Goal: Task Accomplishment & Management: Complete application form

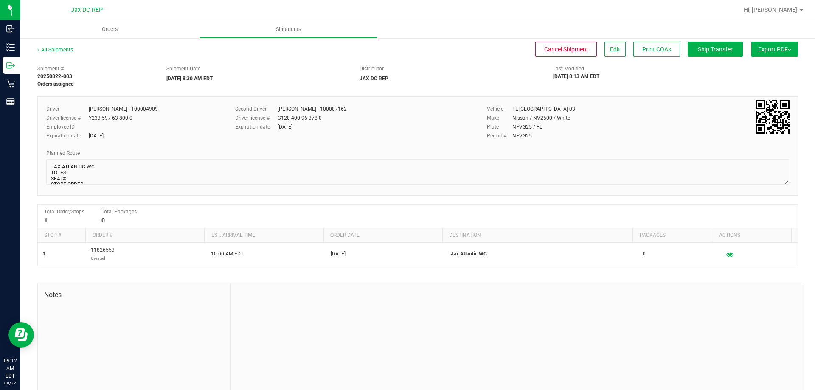
click at [235, 147] on div "Driver [PERSON_NAME] - 100004909 Driver license # Y233-597-63-800-0 Employee ID…" at bounding box center [417, 145] width 760 height 99
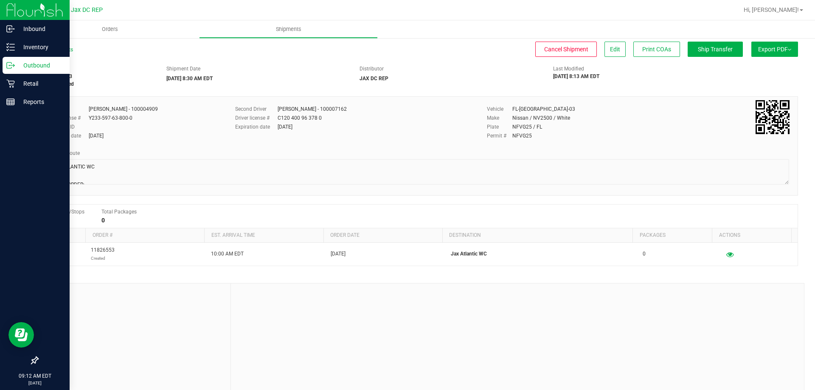
click at [11, 62] on icon at bounding box center [10, 65] width 8 height 8
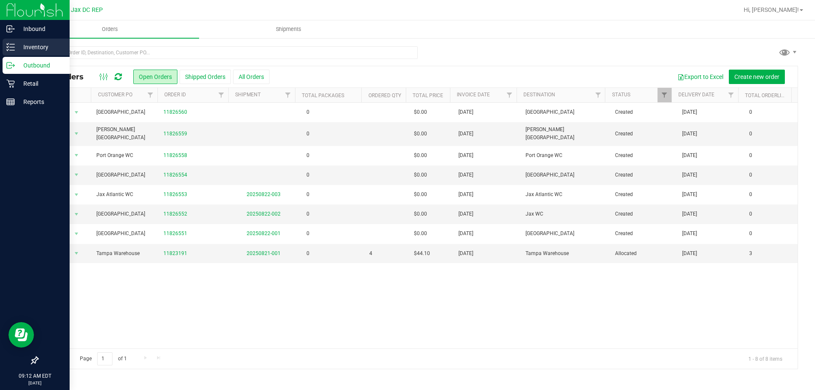
click at [39, 48] on p "Inventory" at bounding box center [40, 47] width 51 height 10
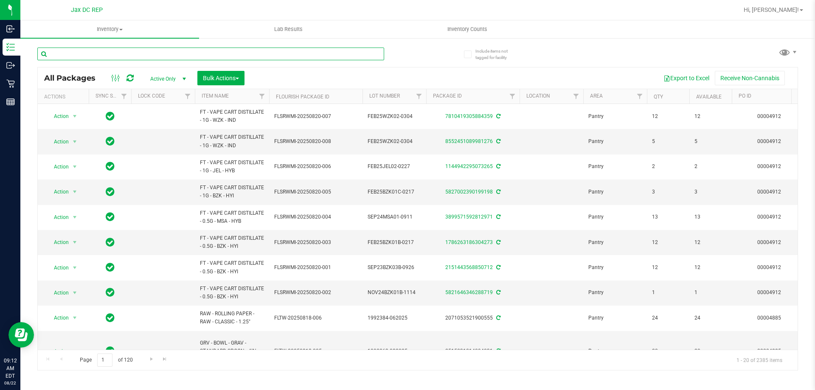
click at [117, 49] on input "text" at bounding box center [210, 54] width 347 height 13
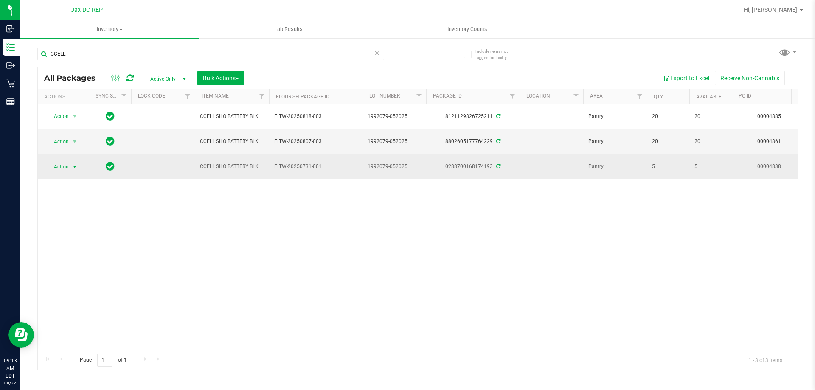
click at [68, 166] on span "Action" at bounding box center [57, 167] width 23 height 12
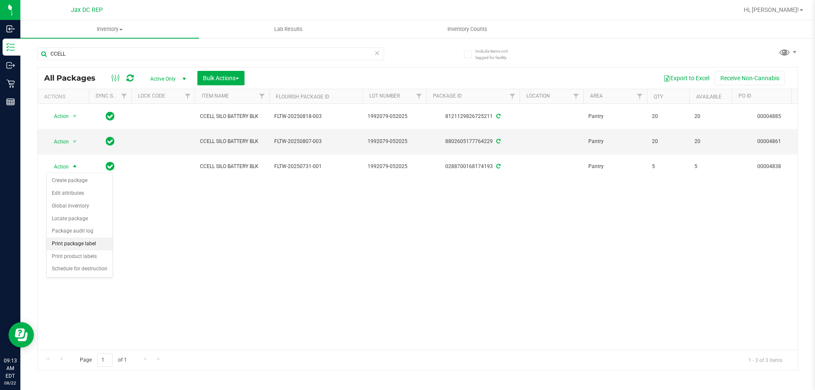
click at [81, 241] on li "Print package label" at bounding box center [80, 244] width 66 height 13
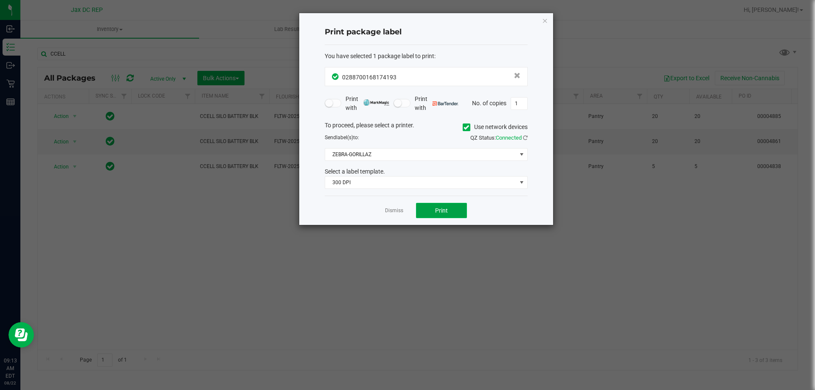
click at [442, 208] on span "Print" at bounding box center [441, 210] width 13 height 7
click at [520, 154] on span at bounding box center [521, 154] width 7 height 7
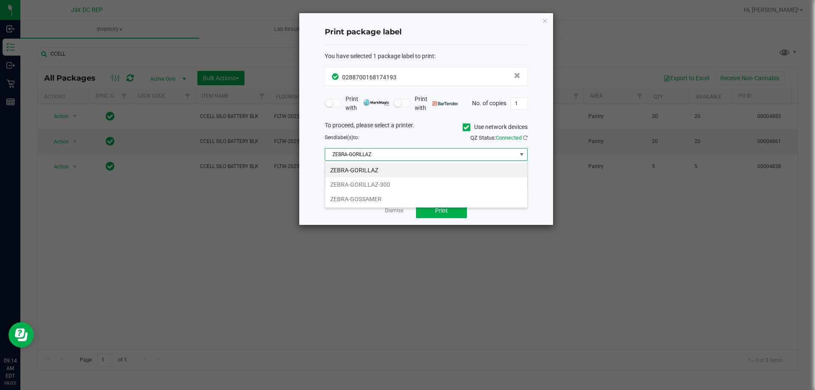
scroll to position [13, 203]
click at [456, 183] on li "ZEBRA-GORILLAZ-300" at bounding box center [426, 184] width 202 height 14
drag, startPoint x: 387, startPoint y: 211, endPoint x: 366, endPoint y: 211, distance: 20.8
click at [386, 211] on link "Dismiss" at bounding box center [394, 210] width 18 height 7
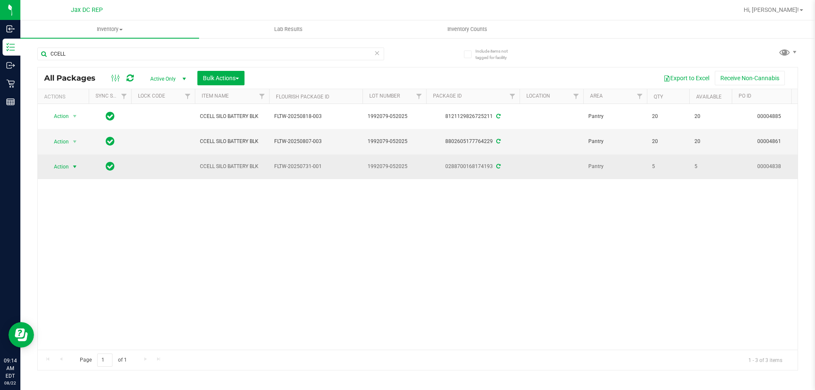
click at [70, 165] on span "select" at bounding box center [75, 167] width 11 height 12
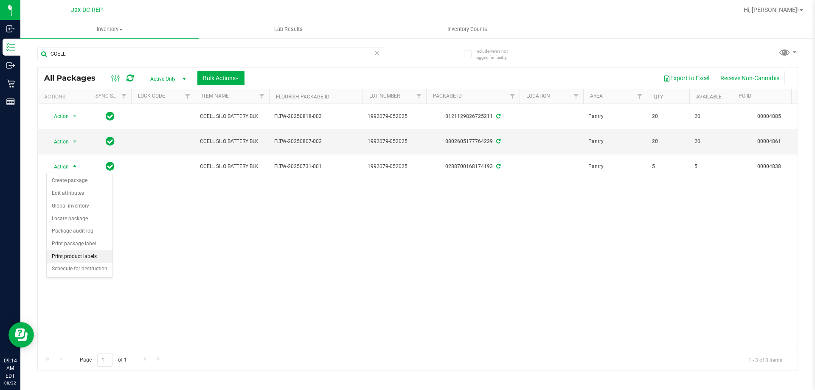
click at [81, 255] on li "Print product labels" at bounding box center [80, 256] width 66 height 13
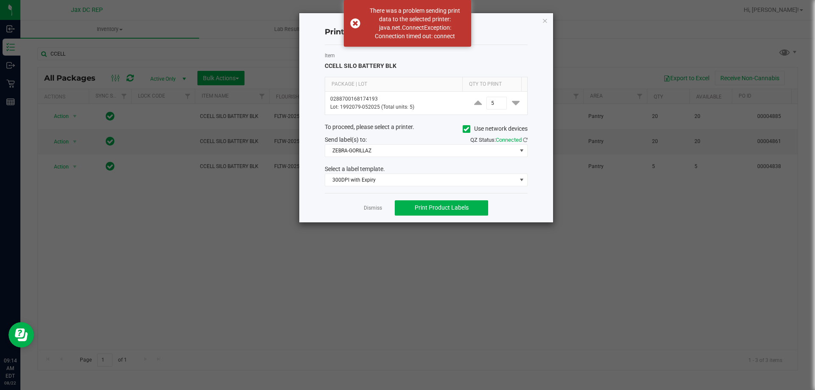
click at [466, 129] on icon at bounding box center [466, 129] width 6 height 0
click at [0, 0] on input "Use network devices" at bounding box center [0, 0] width 0 height 0
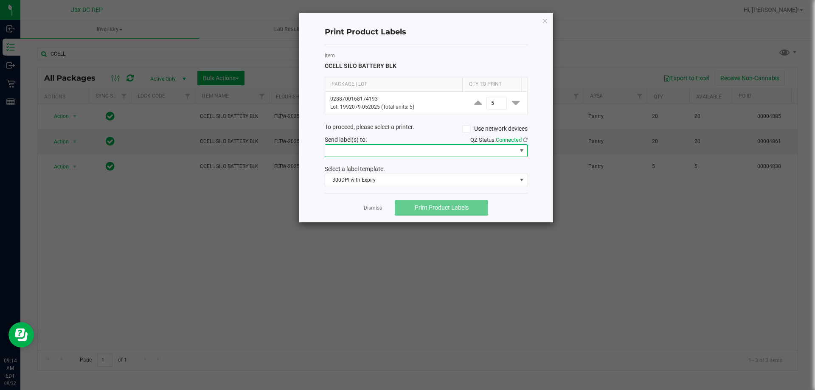
click at [519, 147] on span at bounding box center [521, 150] width 7 height 7
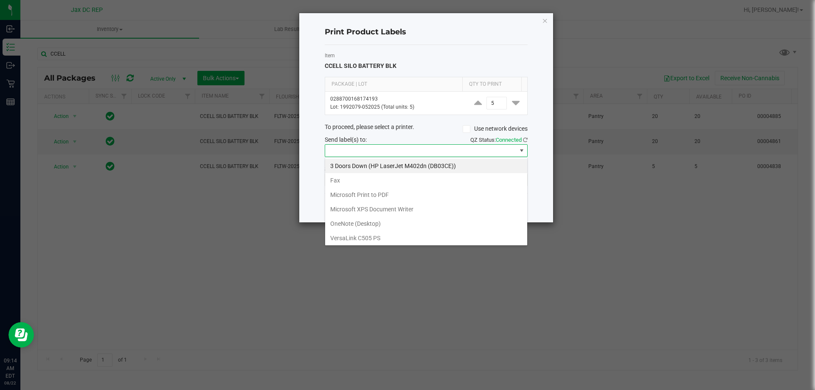
click at [516, 146] on span at bounding box center [521, 151] width 11 height 12
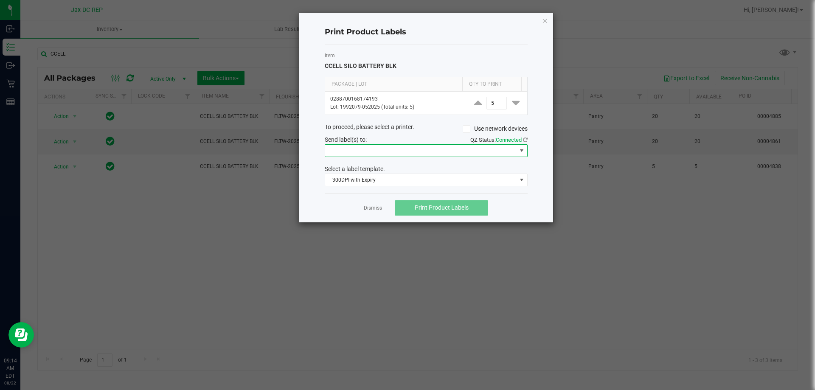
click at [515, 146] on span at bounding box center [420, 151] width 191 height 12
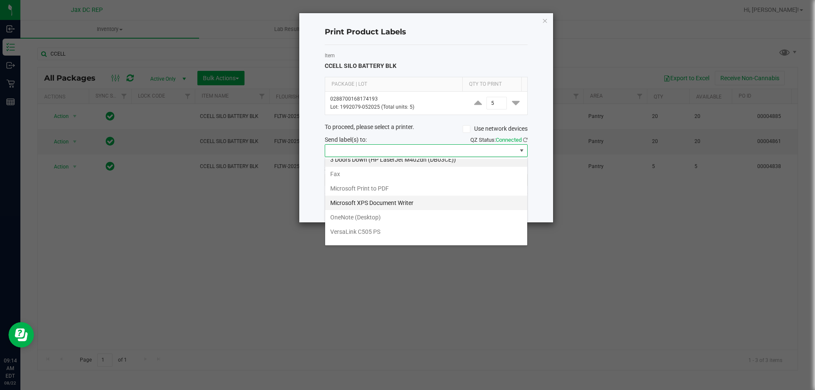
scroll to position [16, 0]
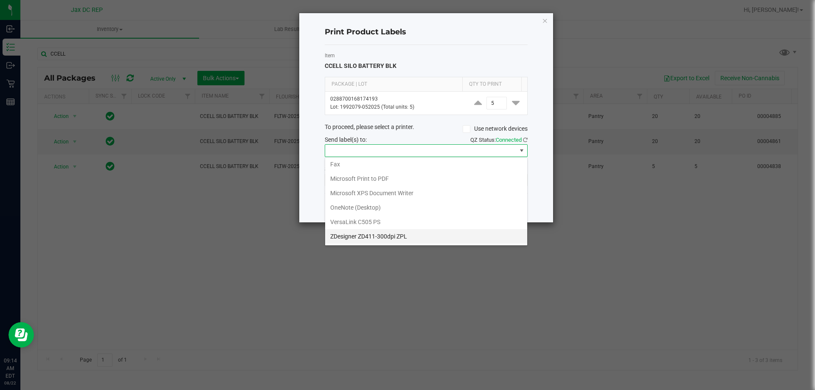
click at [380, 239] on ZPL "ZDesigner ZD411-300dpi ZPL" at bounding box center [426, 236] width 202 height 14
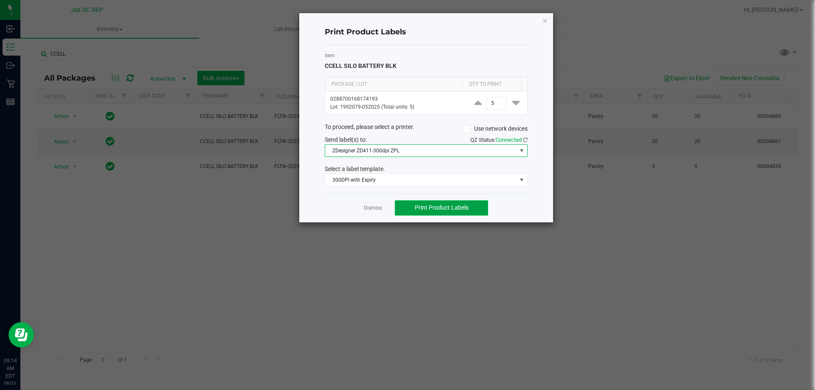
click at [429, 210] on span "Print Product Labels" at bounding box center [442, 207] width 54 height 7
click at [544, 22] on icon "button" at bounding box center [545, 20] width 6 height 10
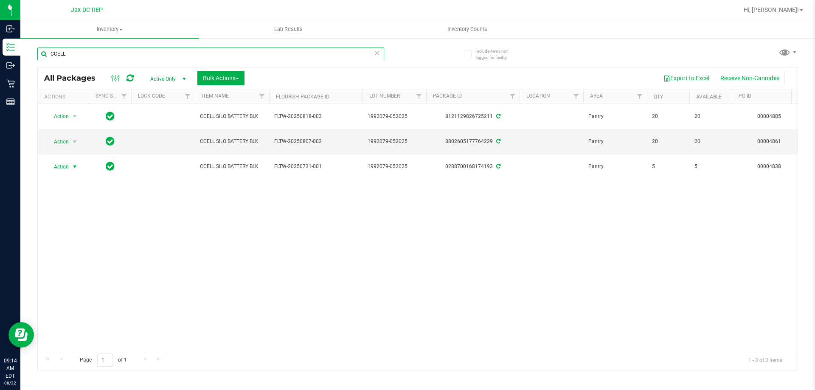
click at [109, 54] on input "CCELL" at bounding box center [210, 54] width 347 height 13
click at [109, 53] on input "CCELL" at bounding box center [210, 54] width 347 height 13
type input "VARI"
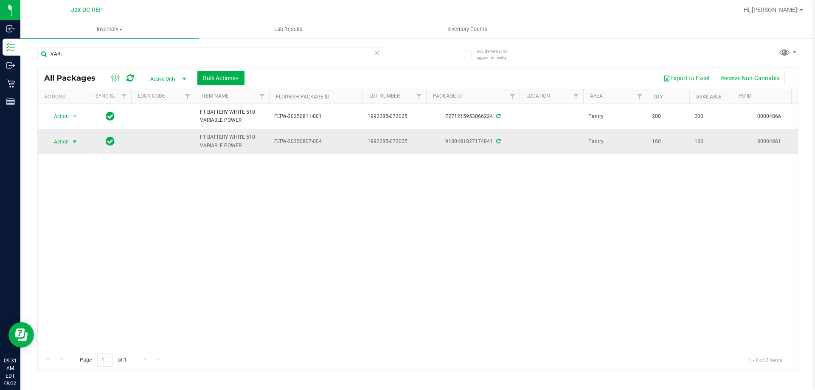
click at [71, 141] on span "select" at bounding box center [75, 142] width 11 height 12
click at [74, 154] on li "Create package" at bounding box center [80, 155] width 66 height 13
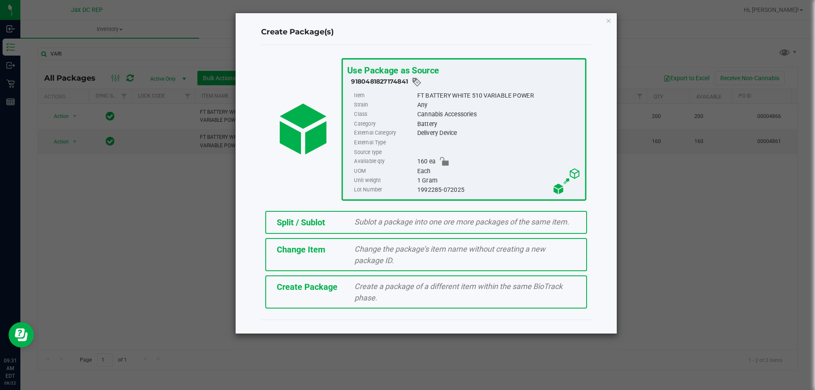
click at [376, 222] on span "Sublot a package into one ore more packages of the same item." at bounding box center [461, 221] width 215 height 9
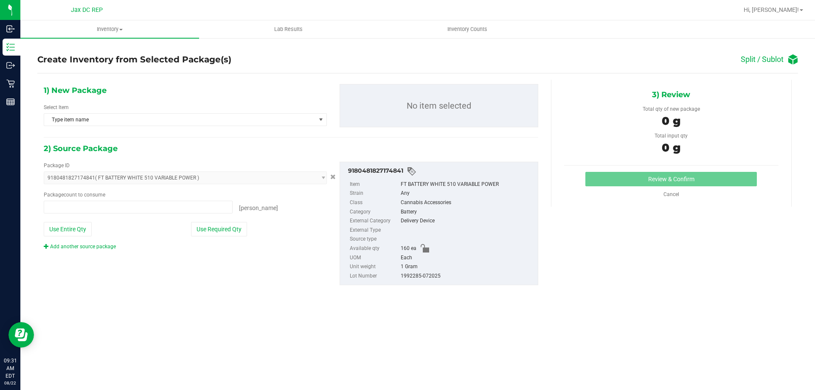
type input "0 ea"
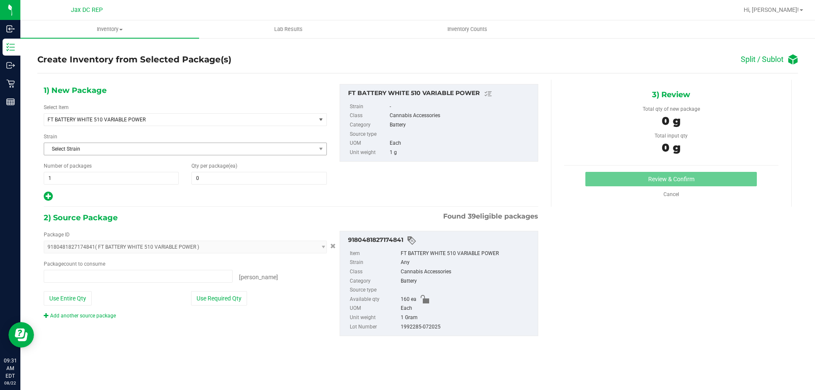
type input "0 ea"
click at [255, 180] on span at bounding box center [258, 178] width 135 height 13
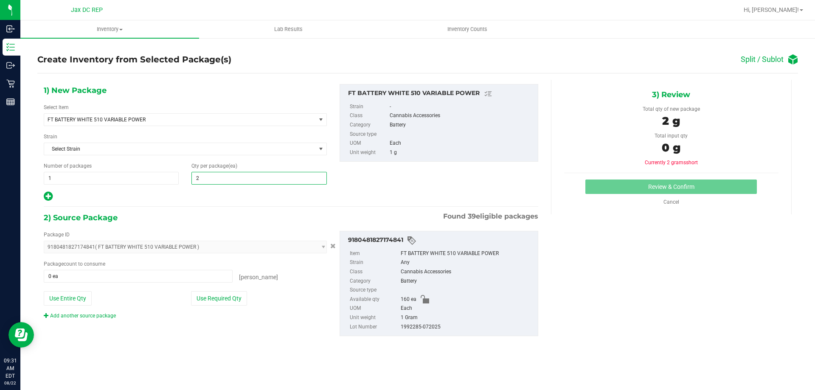
type input "20"
click at [50, 194] on icon at bounding box center [48, 196] width 9 height 11
type input "20"
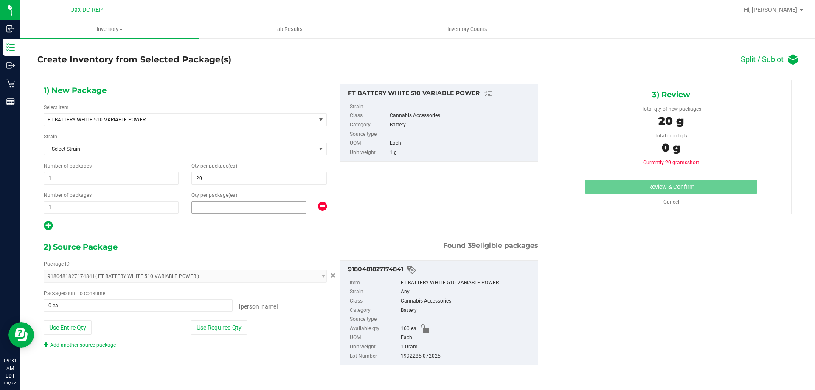
click at [231, 209] on span at bounding box center [248, 207] width 115 height 13
type input "20"
click at [45, 223] on icon at bounding box center [48, 225] width 9 height 11
type input "20"
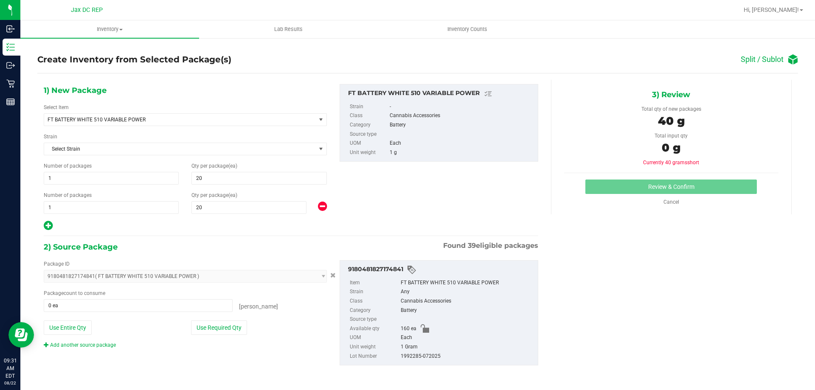
type input "20"
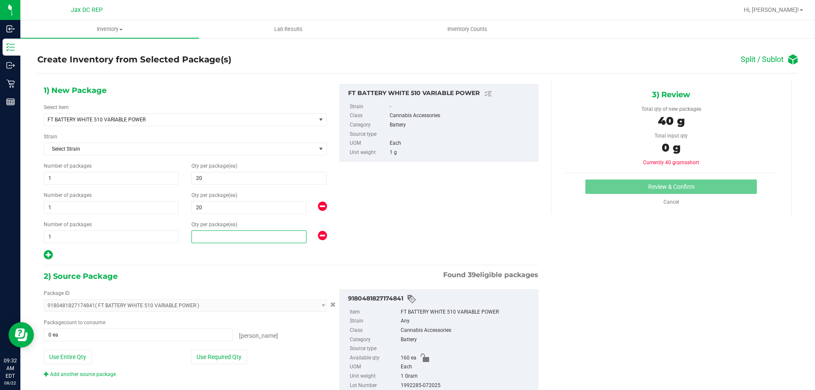
click at [210, 232] on span at bounding box center [248, 236] width 115 height 13
type input "20"
click at [628, 250] on div "1) New Package Select Item FT BATTERY WHITE 510 VARIABLE POWER FT BATTERY WHITE…" at bounding box center [417, 246] width 760 height 333
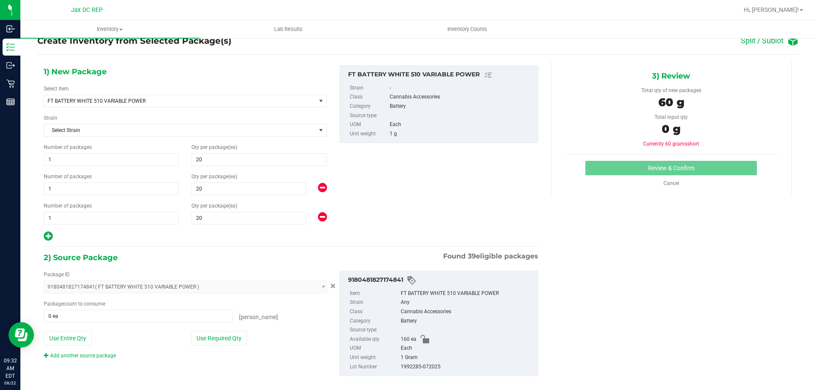
scroll to position [29, 0]
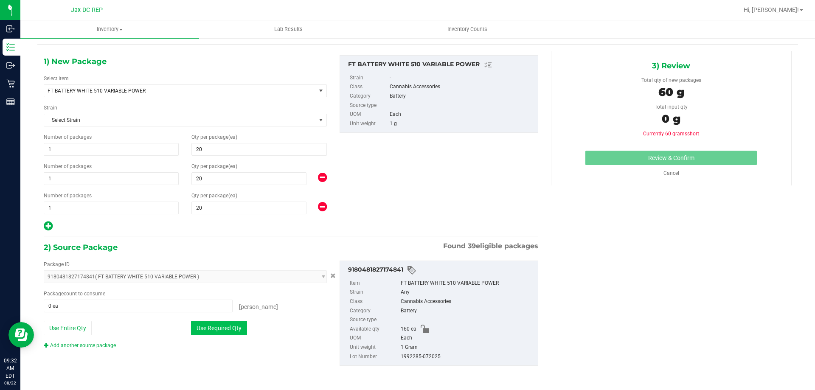
click at [232, 330] on button "Use Required Qty" at bounding box center [219, 328] width 56 height 14
type input "60 ea"
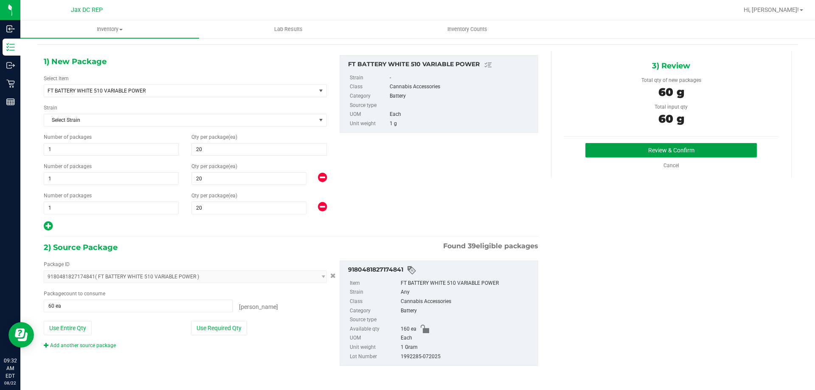
click at [716, 148] on button "Review & Confirm" at bounding box center [670, 150] width 171 height 14
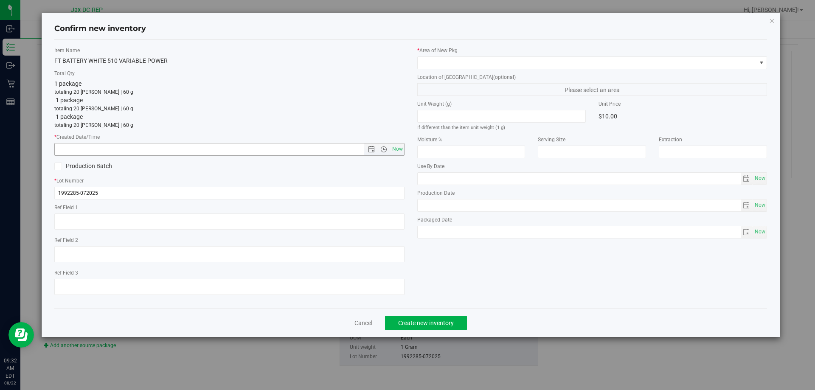
drag, startPoint x: 395, startPoint y: 146, endPoint x: 456, endPoint y: 130, distance: 63.5
click at [395, 145] on span "Now" at bounding box center [397, 149] width 14 height 12
type input "8/22/2025 9:32 AM"
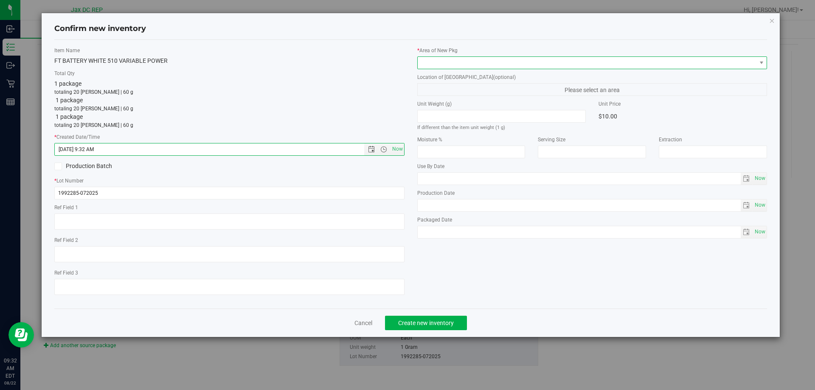
click at [470, 64] on span at bounding box center [587, 63] width 339 height 12
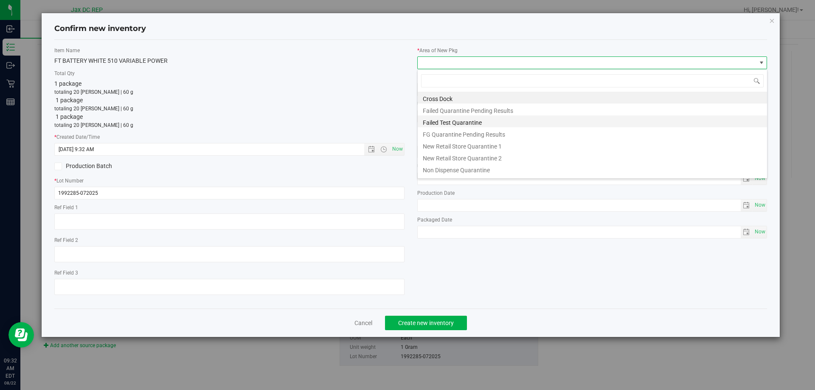
scroll to position [22, 0]
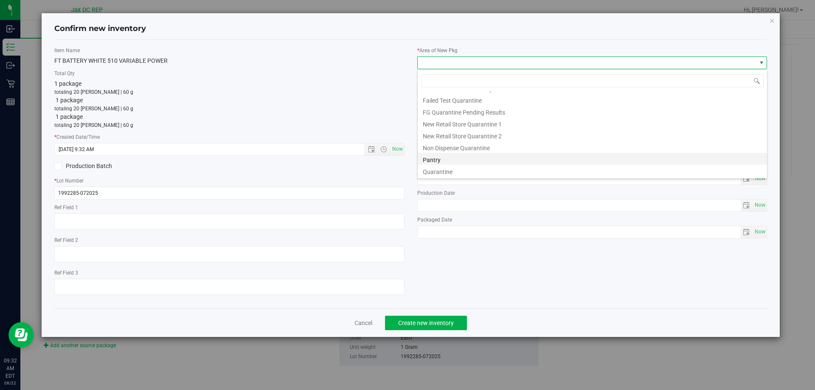
click at [438, 158] on li "Pantry" at bounding box center [592, 159] width 349 height 12
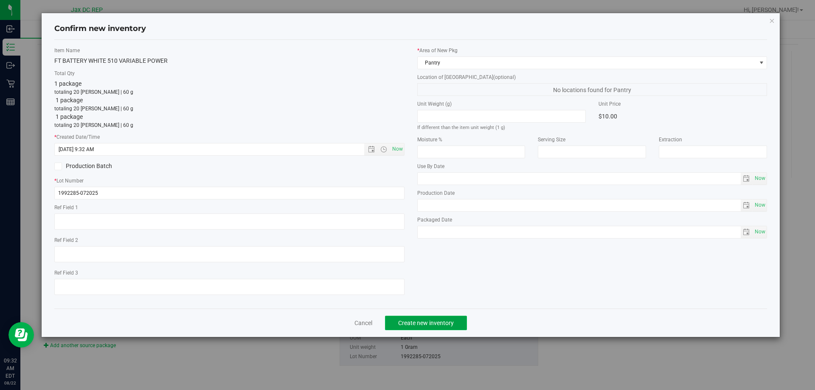
click at [409, 323] on span "Create new inventory" at bounding box center [426, 323] width 56 height 7
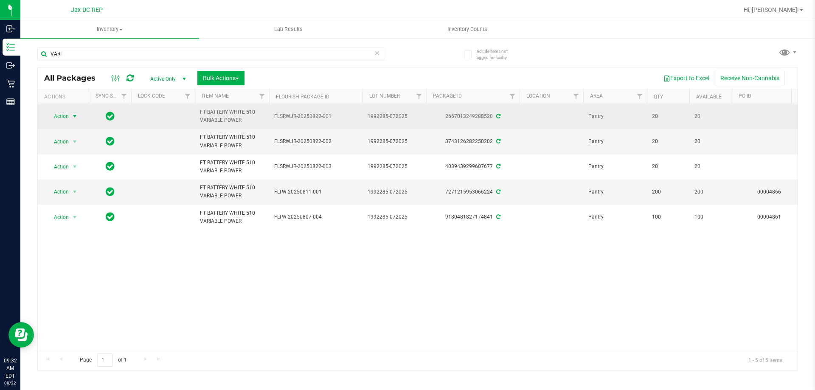
click at [69, 115] on span "Action" at bounding box center [57, 116] width 23 height 12
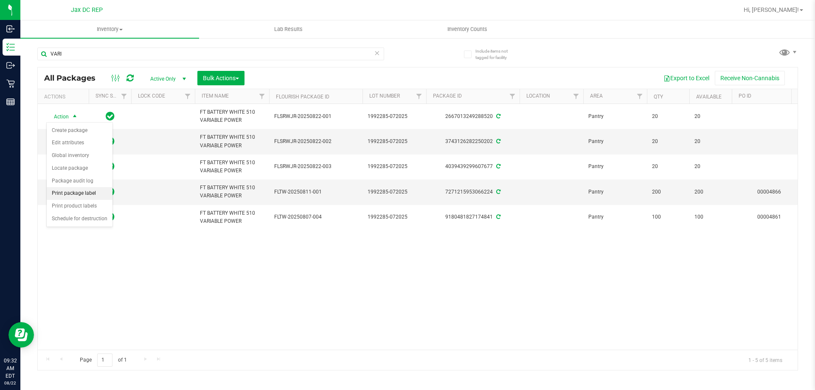
click at [76, 193] on li "Print package label" at bounding box center [80, 193] width 66 height 13
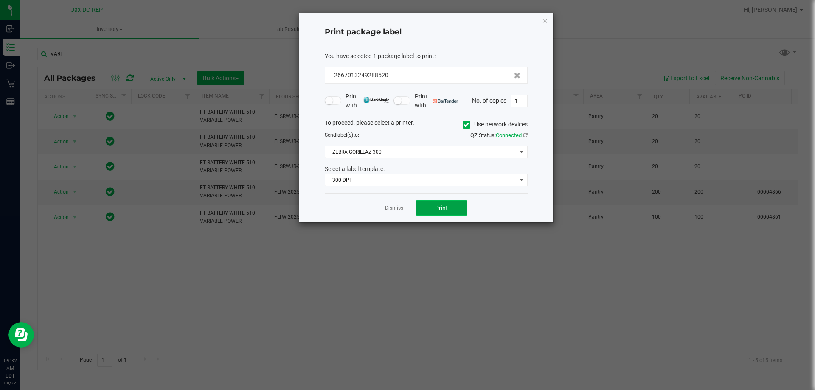
click at [438, 203] on button "Print" at bounding box center [441, 207] width 51 height 15
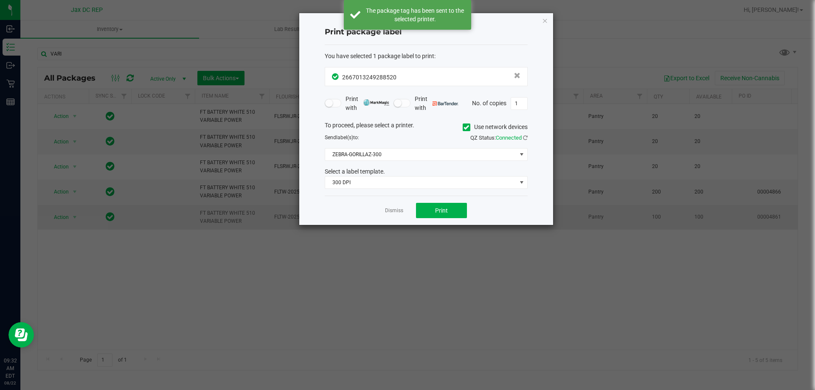
click at [388, 210] on link "Dismiss" at bounding box center [394, 210] width 18 height 7
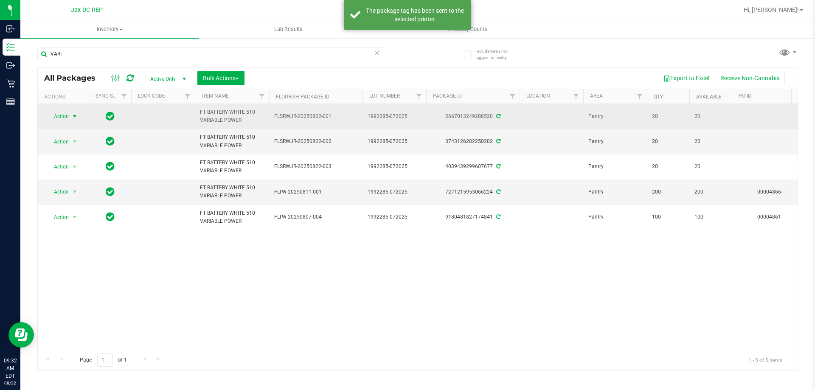
click at [72, 118] on span "select" at bounding box center [74, 116] width 7 height 7
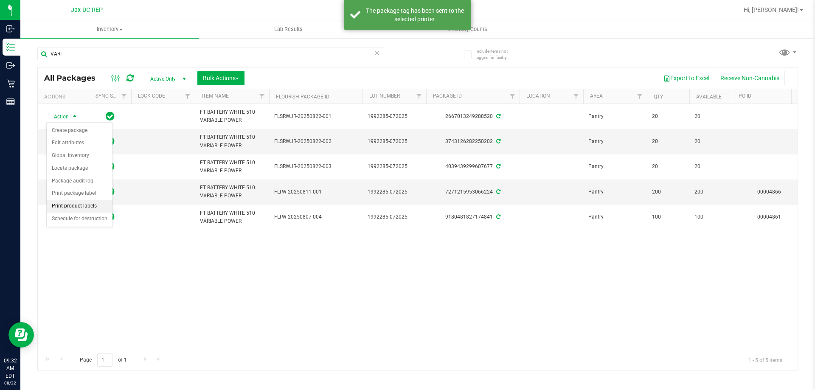
click at [79, 205] on li "Print product labels" at bounding box center [80, 206] width 66 height 13
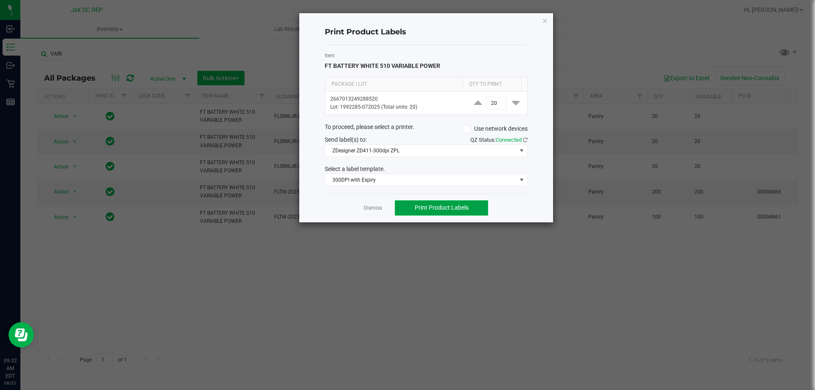
click at [419, 205] on span "Print Product Labels" at bounding box center [442, 207] width 54 height 7
drag, startPoint x: 442, startPoint y: 200, endPoint x: 446, endPoint y: 201, distance: 4.3
click at [443, 200] on button "Print Product Labels" at bounding box center [441, 207] width 93 height 15
click at [370, 209] on link "Dismiss" at bounding box center [373, 208] width 18 height 7
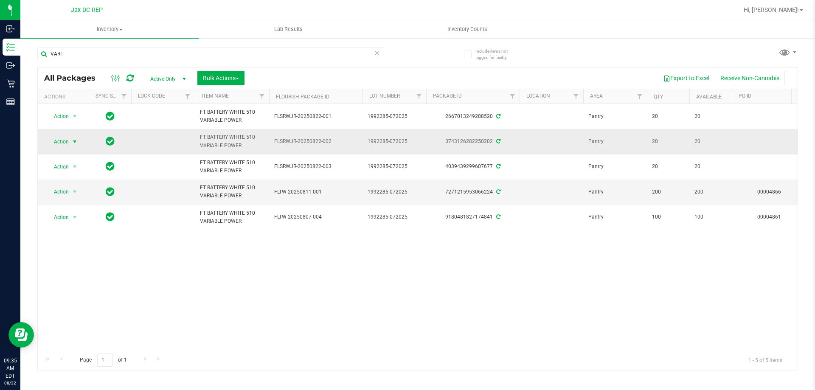
click at [70, 141] on span "select" at bounding box center [75, 142] width 11 height 12
click at [76, 220] on li "Print package label" at bounding box center [80, 219] width 66 height 13
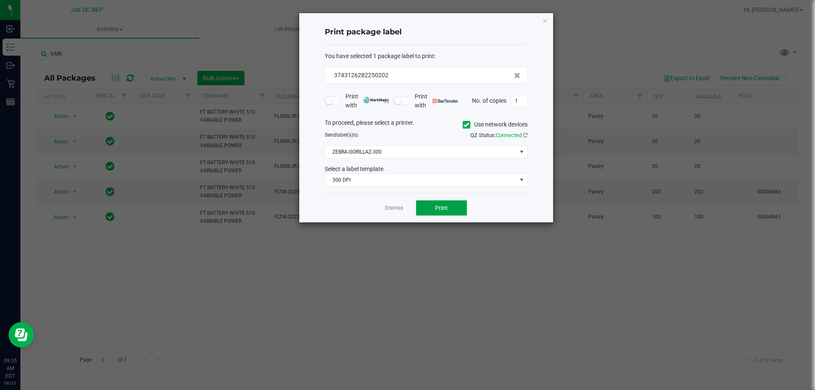
click at [440, 202] on button "Print" at bounding box center [441, 207] width 51 height 15
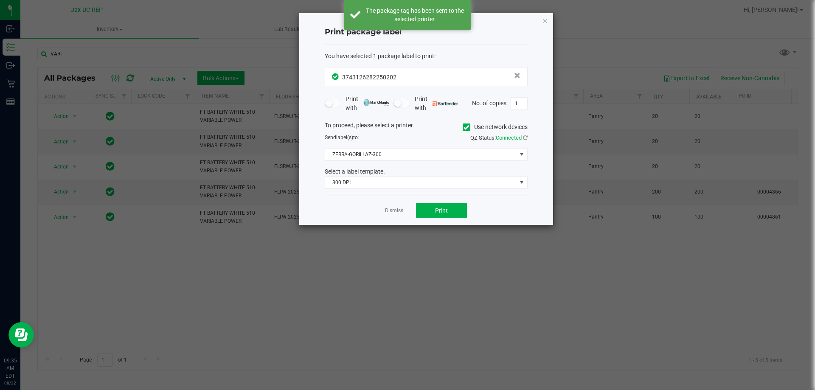
click at [393, 206] on app-cancel-button "Dismiss" at bounding box center [394, 210] width 18 height 9
click at [387, 207] on link "Dismiss" at bounding box center [394, 210] width 18 height 7
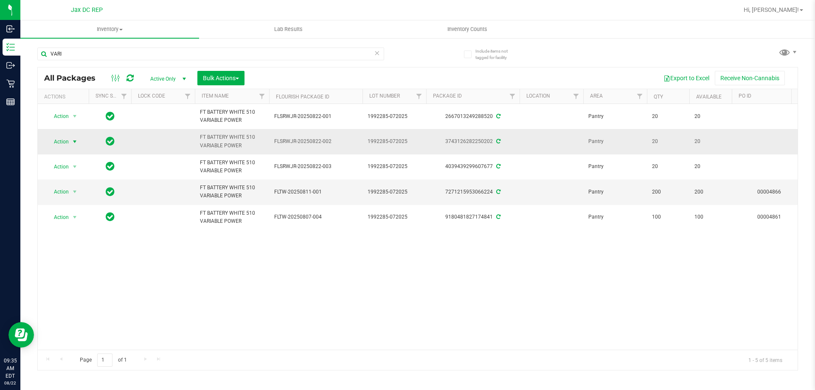
click at [65, 143] on span "Action" at bounding box center [57, 142] width 23 height 12
click at [81, 229] on li "Print product labels" at bounding box center [80, 231] width 66 height 13
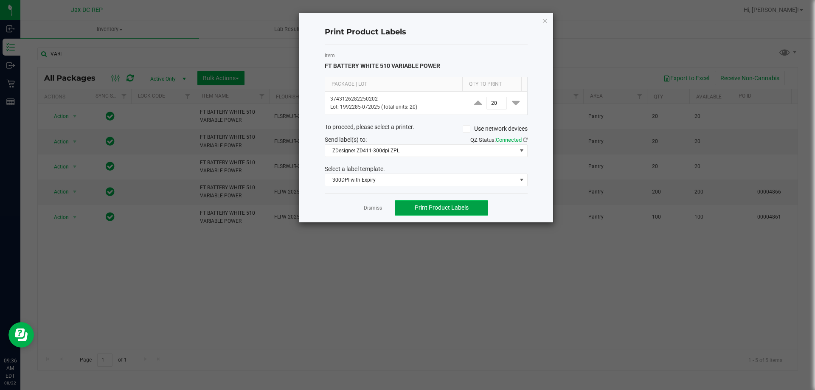
click at [446, 206] on span "Print Product Labels" at bounding box center [442, 207] width 54 height 7
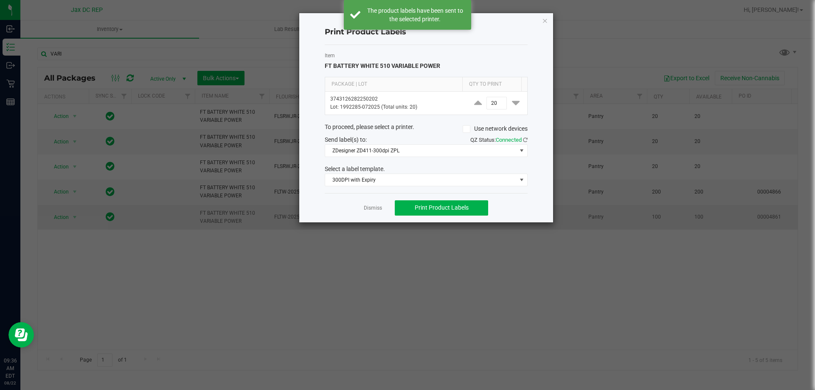
click at [368, 206] on link "Dismiss" at bounding box center [373, 208] width 18 height 7
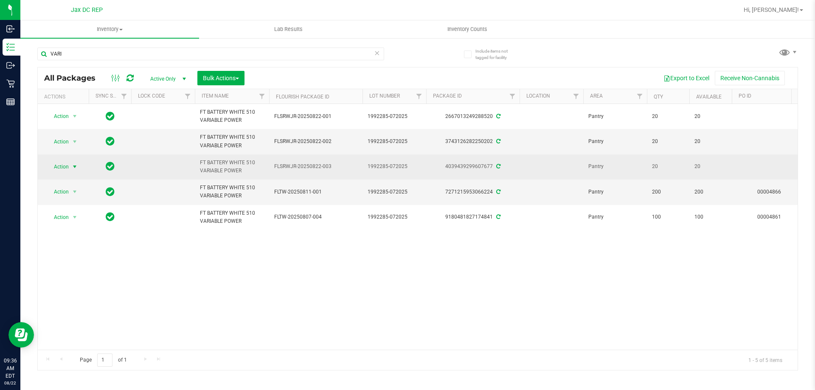
click at [62, 162] on span "Action" at bounding box center [57, 167] width 23 height 12
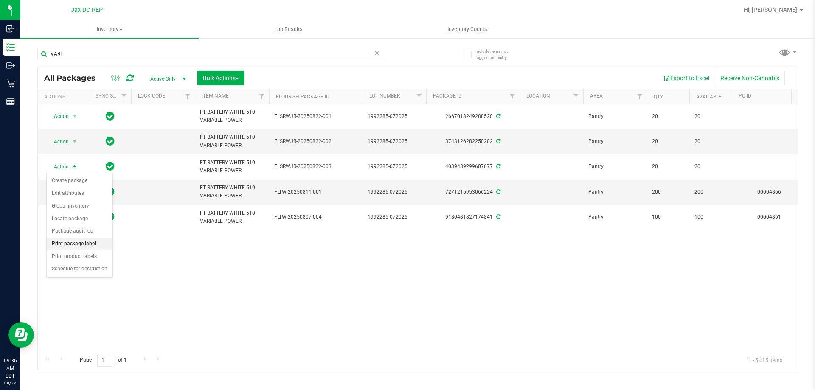
click at [96, 241] on li "Print package label" at bounding box center [80, 244] width 66 height 13
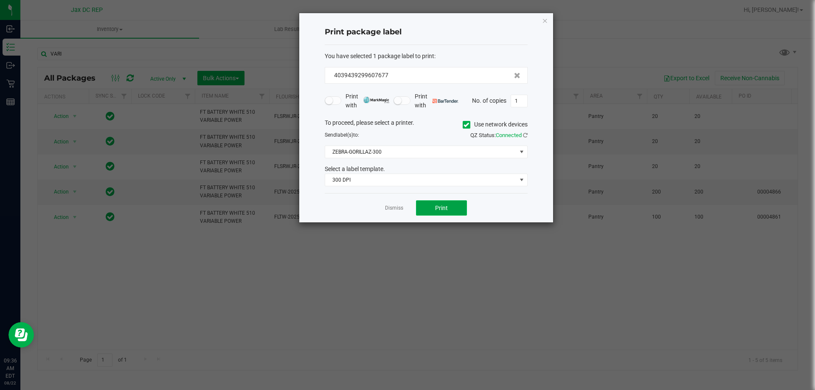
click at [435, 207] on span "Print" at bounding box center [441, 208] width 13 height 7
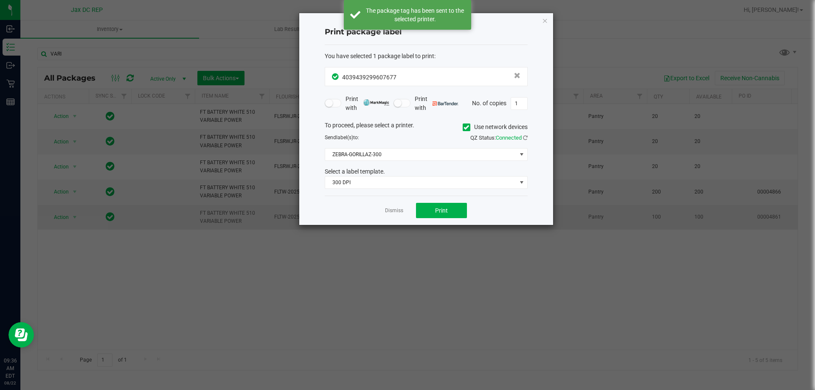
drag, startPoint x: 394, startPoint y: 210, endPoint x: 390, endPoint y: 209, distance: 4.7
click at [394, 210] on link "Dismiss" at bounding box center [394, 210] width 18 height 7
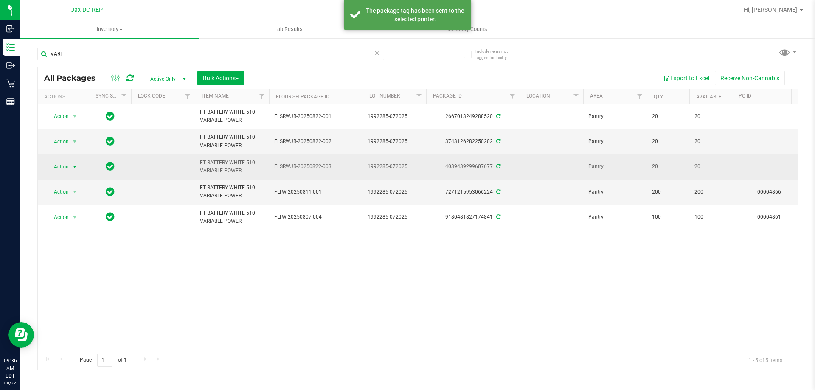
click at [64, 165] on span "Action" at bounding box center [57, 167] width 23 height 12
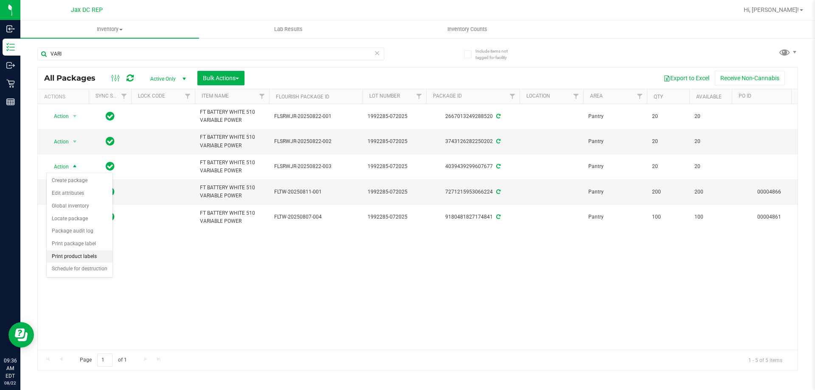
click at [80, 255] on li "Print product labels" at bounding box center [80, 256] width 66 height 13
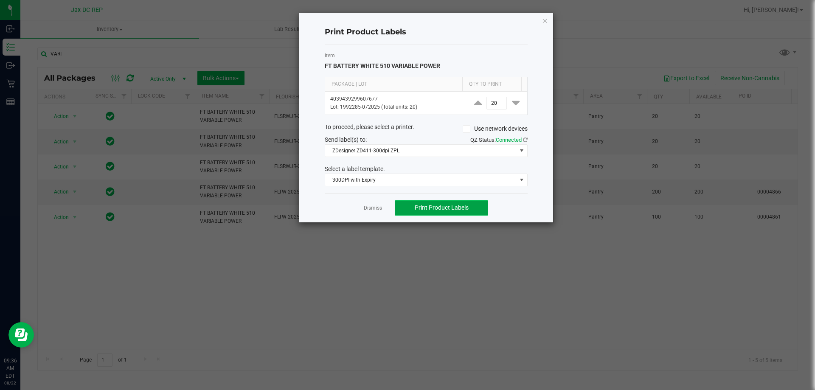
click at [420, 209] on span "Print Product Labels" at bounding box center [442, 207] width 54 height 7
click at [375, 205] on link "Dismiss" at bounding box center [373, 208] width 18 height 7
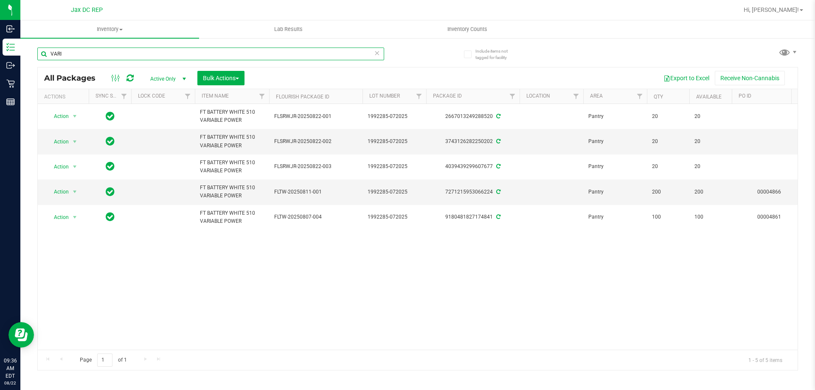
click at [67, 51] on input "VARI" at bounding box center [210, 54] width 347 height 13
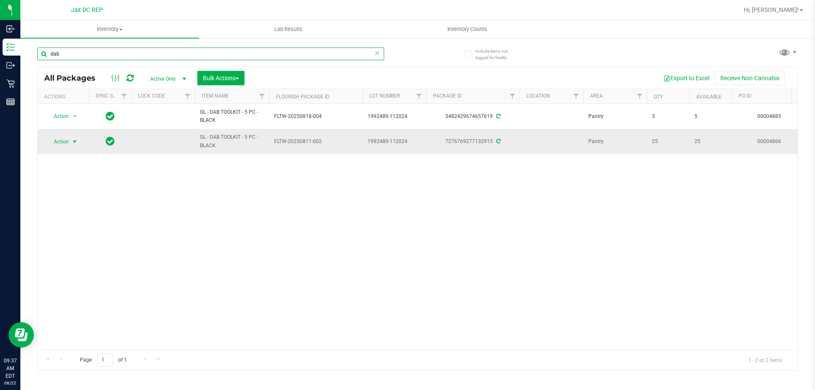
type input "dab"
click at [77, 139] on span "select" at bounding box center [74, 141] width 7 height 7
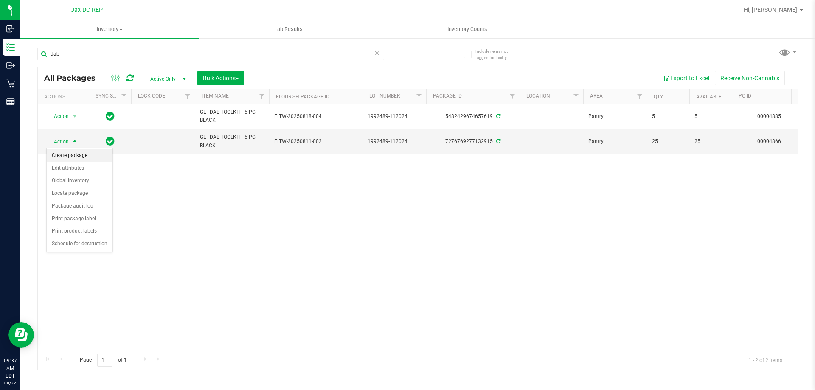
click at [77, 155] on li "Create package" at bounding box center [80, 155] width 66 height 13
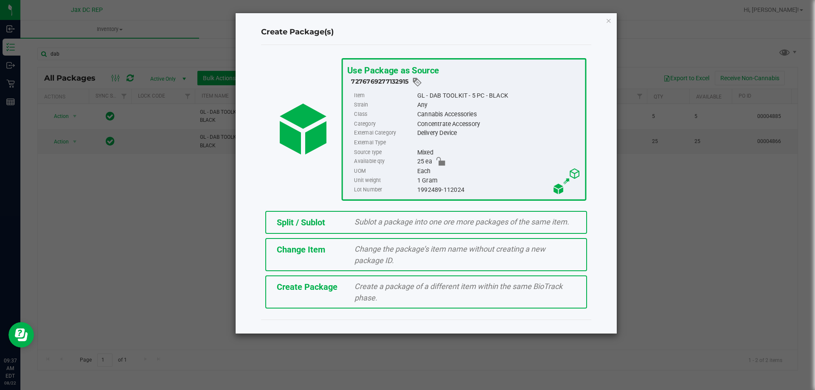
click at [378, 220] on span "Sublot a package into one ore more packages of the same item." at bounding box center [461, 221] width 215 height 9
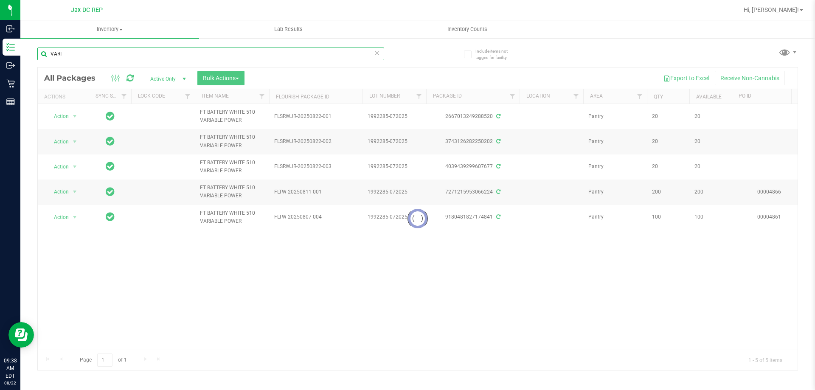
click at [85, 53] on input "VARI" at bounding box center [210, 54] width 347 height 13
drag, startPoint x: 84, startPoint y: 52, endPoint x: 84, endPoint y: 47, distance: 5.1
click at [84, 51] on input "VARI" at bounding box center [210, 54] width 347 height 13
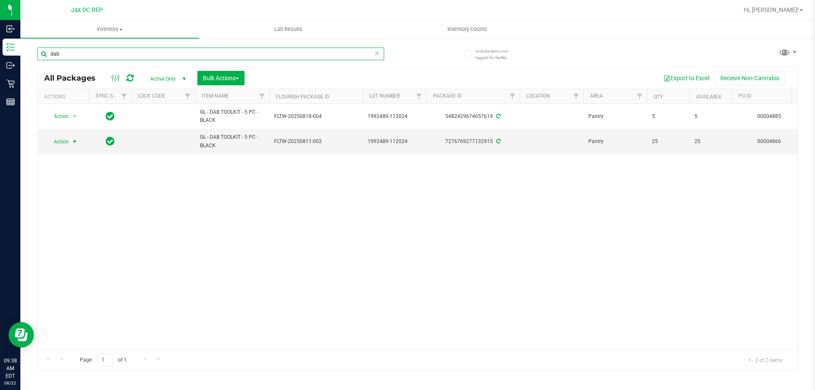
type input "dab"
click at [62, 141] on span "Action" at bounding box center [57, 142] width 23 height 12
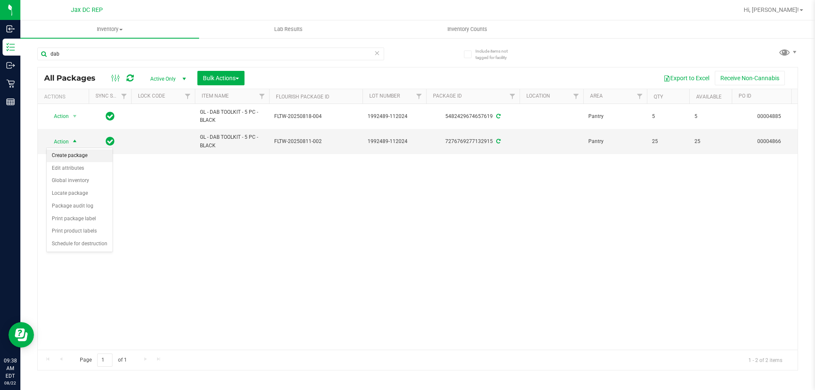
click at [70, 157] on li "Create package" at bounding box center [80, 155] width 66 height 13
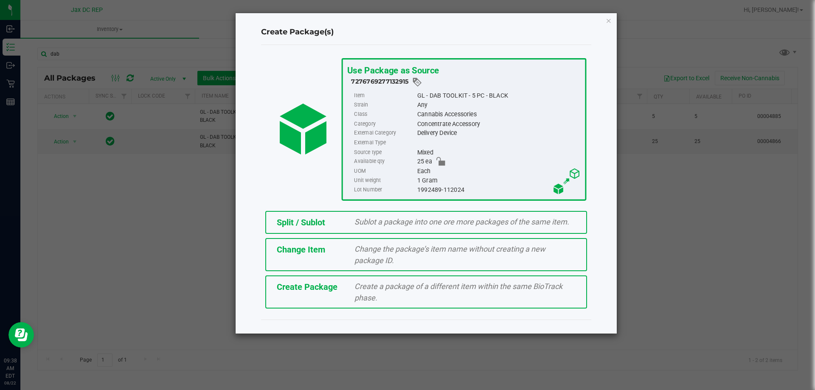
click at [328, 222] on div "Split / Sublot" at bounding box center [309, 222] width 78 height 13
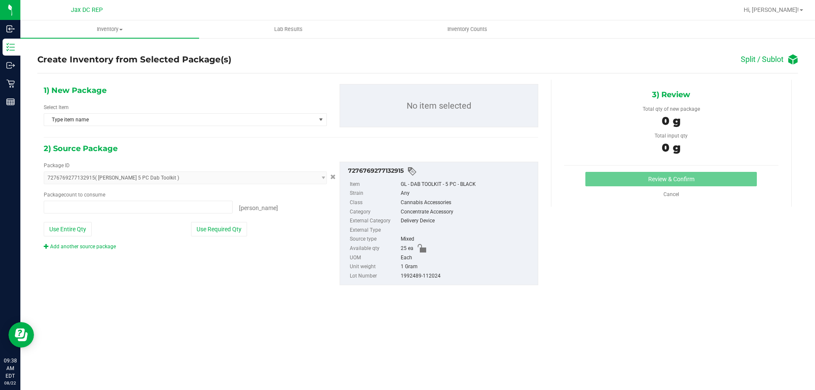
type input "0 ea"
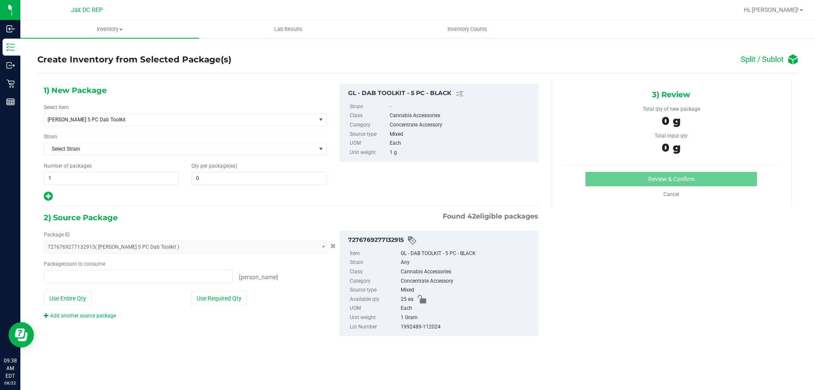
type input "0 ea"
click at [202, 179] on span at bounding box center [258, 178] width 135 height 13
type input "5"
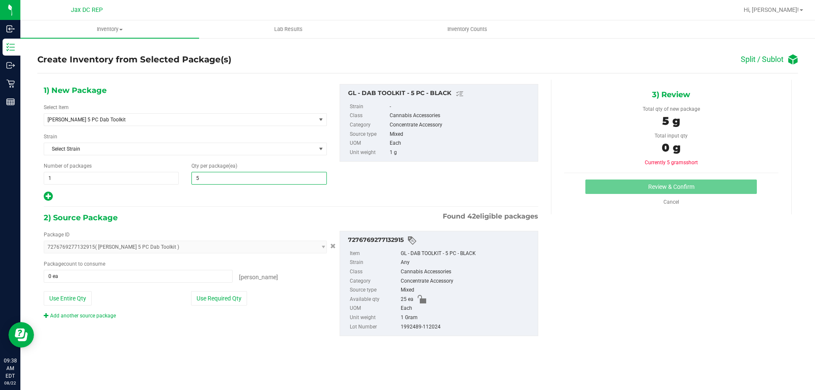
type input "5"
click at [208, 207] on hr at bounding box center [291, 206] width 494 height 1
click at [211, 297] on button "Use Required Qty" at bounding box center [219, 298] width 56 height 14
type input "5 ea"
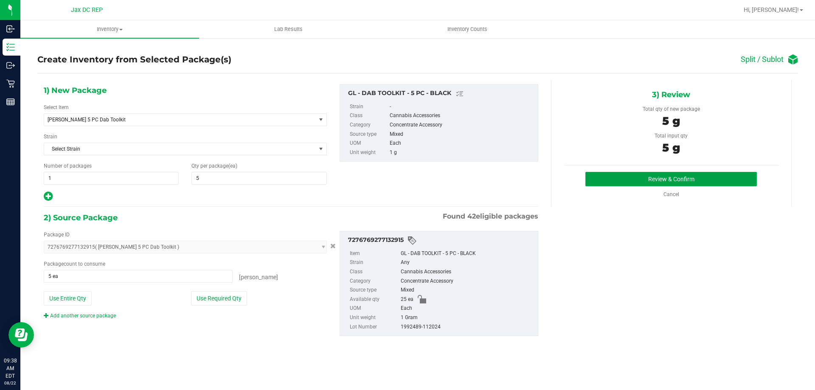
click at [719, 178] on button "Review & Confirm" at bounding box center [670, 179] width 171 height 14
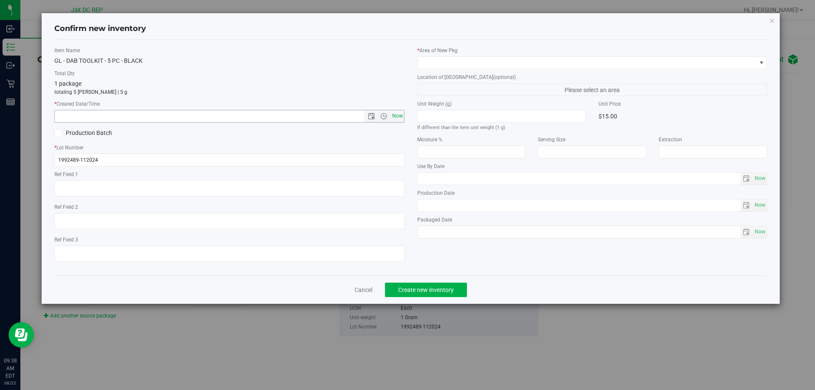
click at [396, 116] on span "Now" at bounding box center [397, 116] width 14 height 12
type input "[DATE] 9:38 AM"
drag, startPoint x: 478, startPoint y: 52, endPoint x: 478, endPoint y: 66, distance: 14.0
click at [478, 53] on label "* Area of [GEOGRAPHIC_DATA]" at bounding box center [592, 51] width 350 height 8
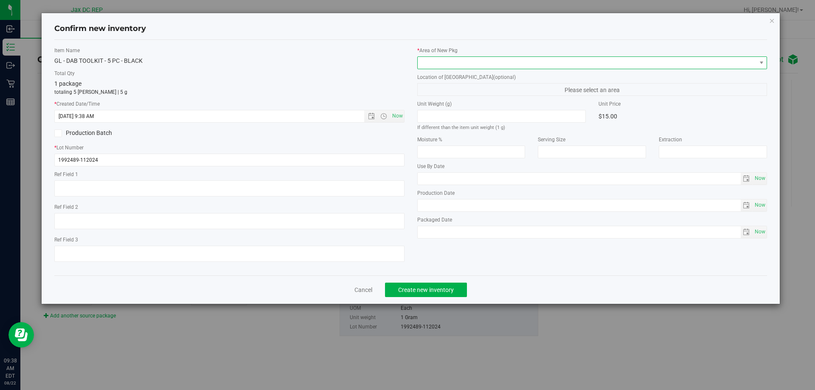
click at [478, 67] on span at bounding box center [587, 63] width 339 height 12
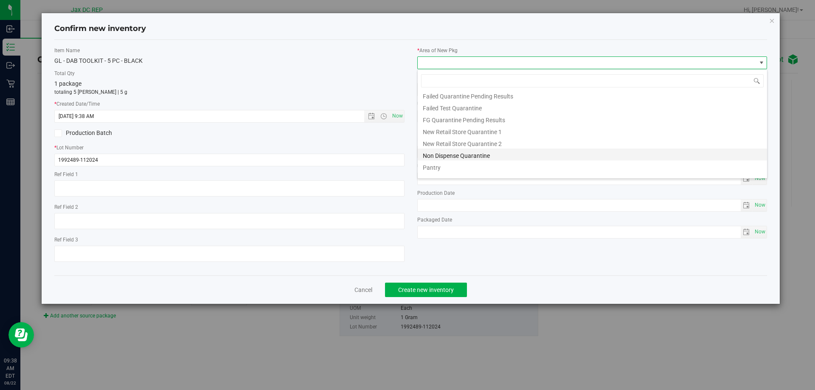
scroll to position [22, 0]
click at [432, 160] on li "Pantry" at bounding box center [592, 159] width 349 height 12
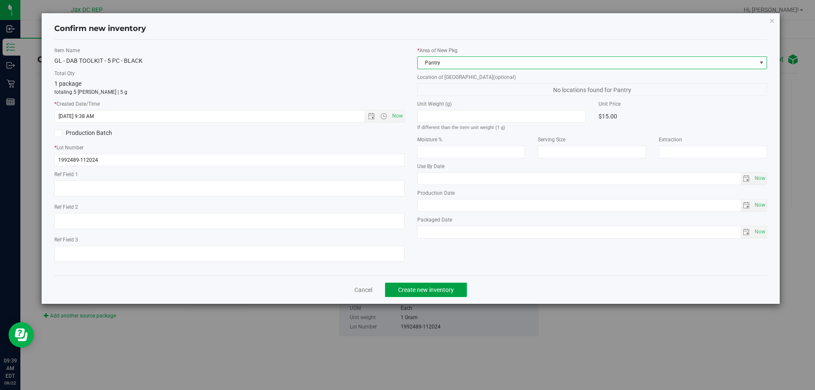
click at [432, 290] on span "Create new inventory" at bounding box center [426, 289] width 56 height 7
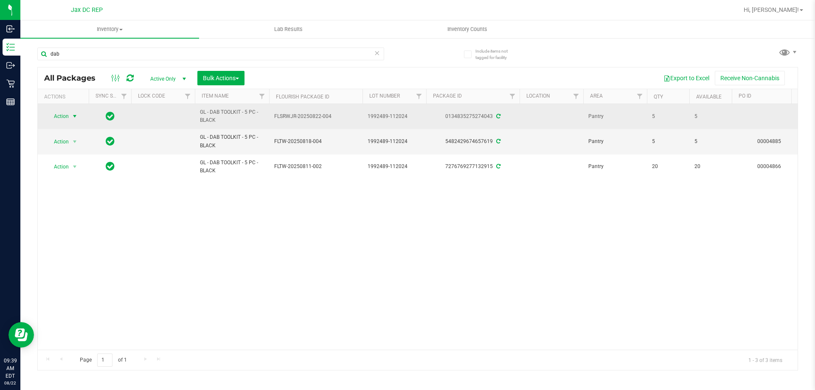
click at [67, 114] on span "Action" at bounding box center [57, 116] width 23 height 12
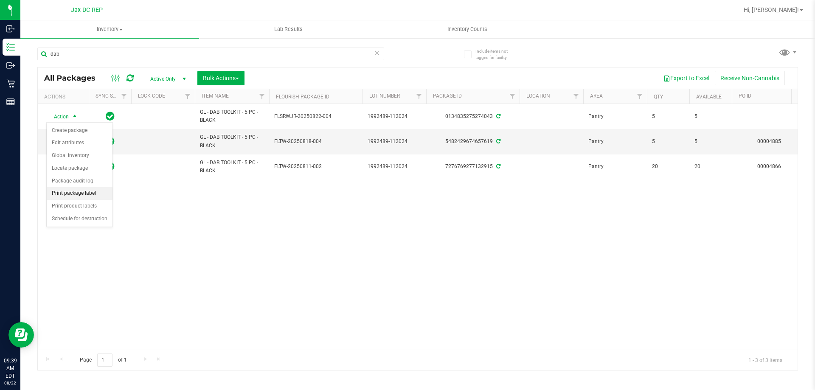
click at [77, 194] on li "Print package label" at bounding box center [80, 193] width 66 height 13
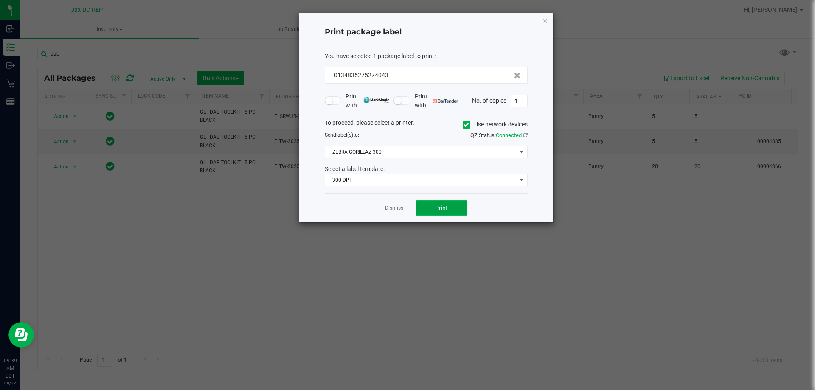
click at [455, 212] on button "Print" at bounding box center [441, 207] width 51 height 15
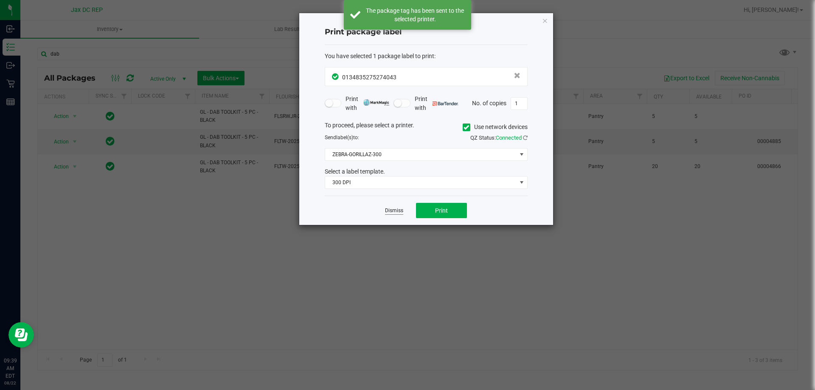
click at [391, 206] on app-cancel-button "Dismiss" at bounding box center [394, 210] width 18 height 9
click at [390, 210] on link "Dismiss" at bounding box center [394, 210] width 18 height 7
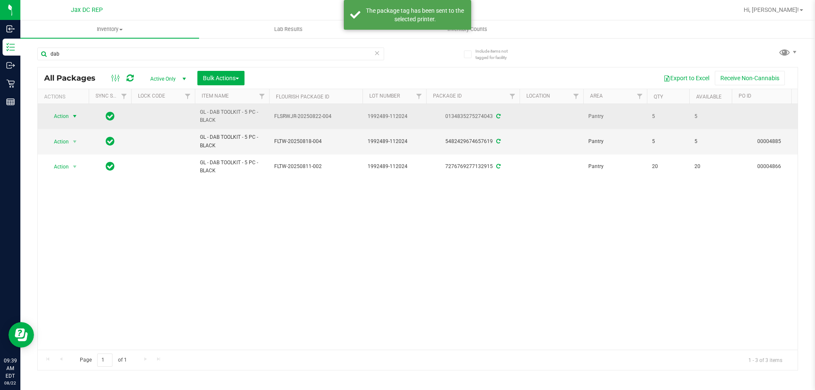
click at [63, 118] on span "Action" at bounding box center [57, 116] width 23 height 12
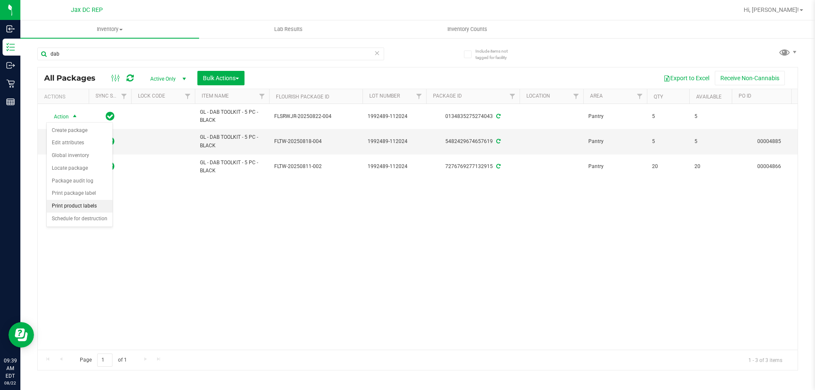
click at [73, 206] on li "Print product labels" at bounding box center [80, 206] width 66 height 13
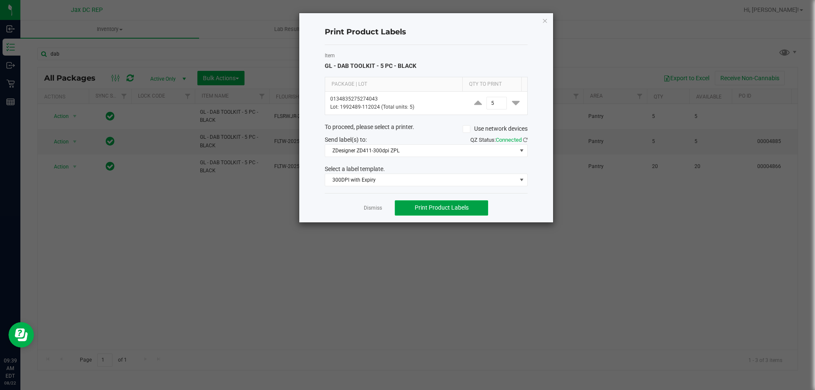
click at [452, 210] on span "Print Product Labels" at bounding box center [442, 207] width 54 height 7
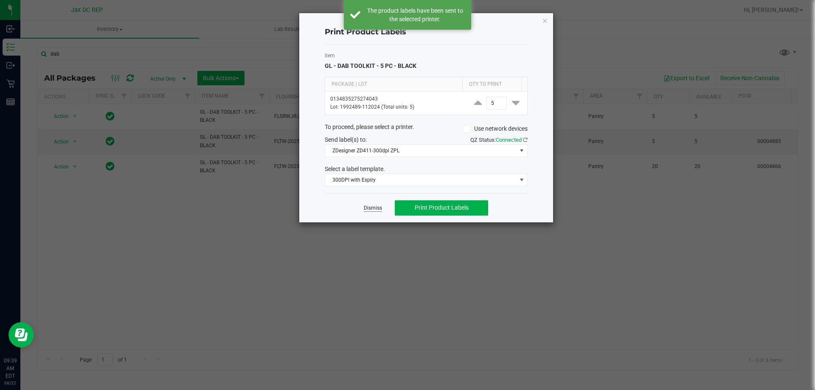
click at [373, 206] on link "Dismiss" at bounding box center [373, 208] width 18 height 7
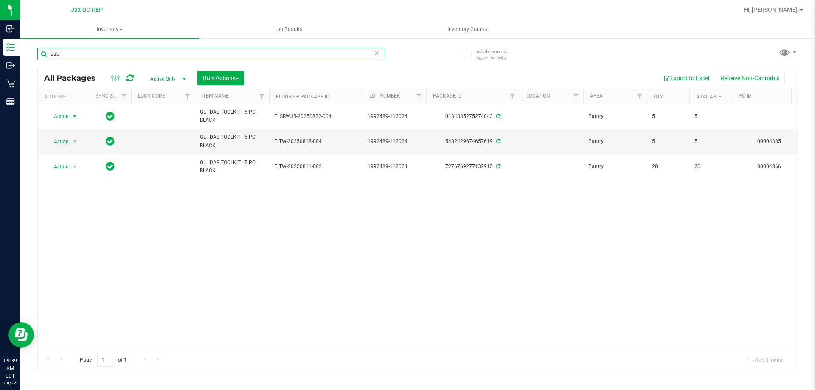
click at [84, 51] on input "dab" at bounding box center [210, 54] width 347 height 13
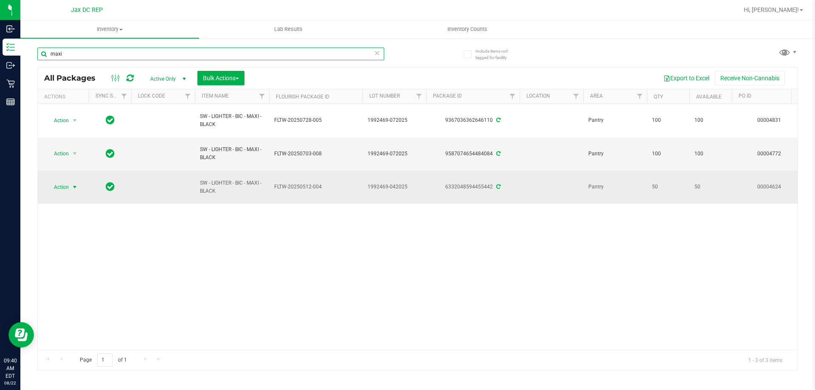
type input "maxi"
click at [66, 184] on span "Action" at bounding box center [57, 187] width 23 height 12
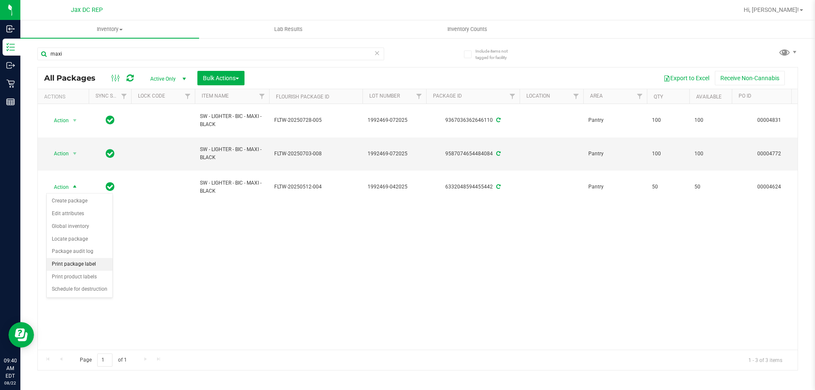
click at [82, 260] on li "Print package label" at bounding box center [80, 264] width 66 height 13
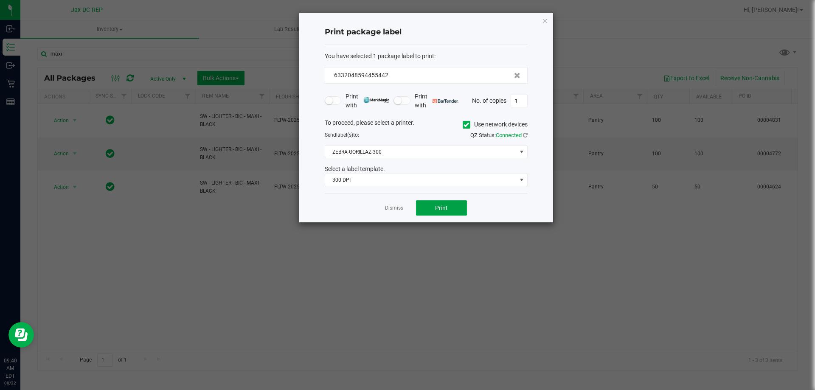
click at [446, 202] on button "Print" at bounding box center [441, 207] width 51 height 15
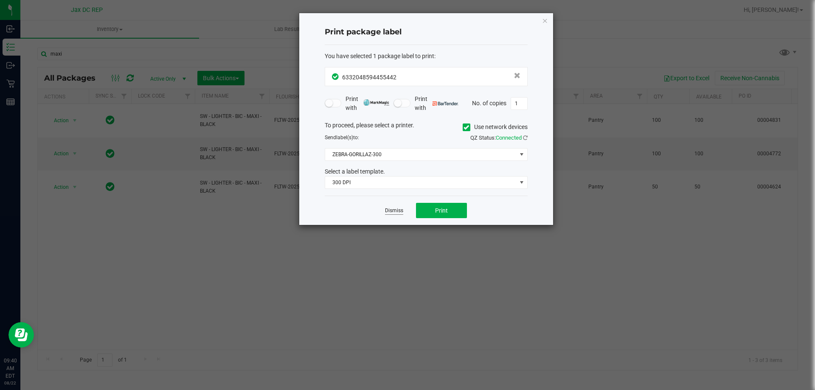
click at [390, 210] on link "Dismiss" at bounding box center [394, 210] width 18 height 7
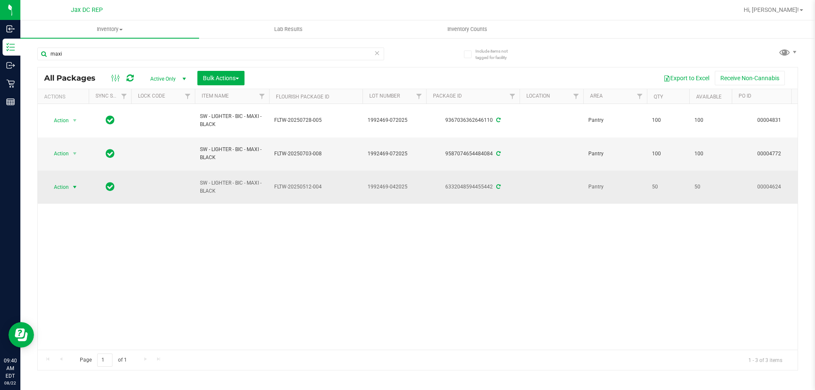
click at [72, 187] on span "select" at bounding box center [74, 187] width 7 height 7
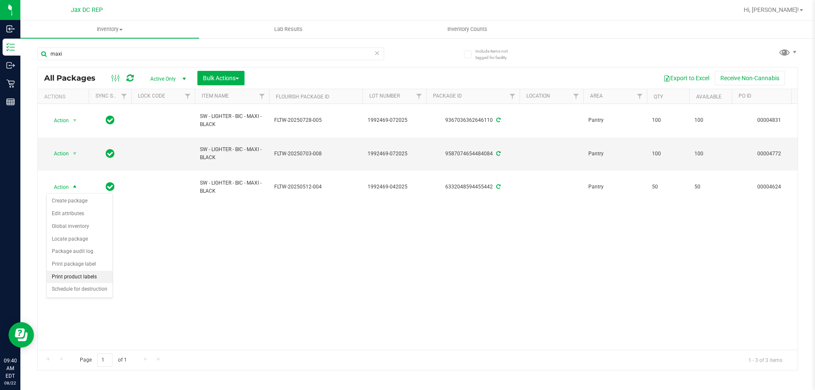
click at [75, 276] on li "Print product labels" at bounding box center [80, 277] width 66 height 13
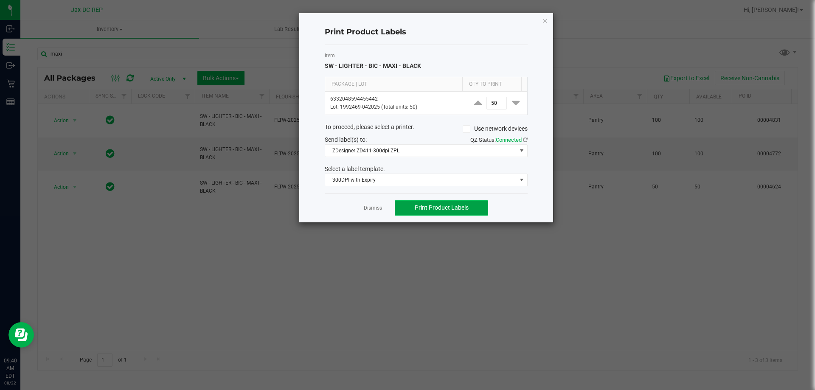
click at [461, 206] on span "Print Product Labels" at bounding box center [442, 207] width 54 height 7
click at [545, 20] on icon "button" at bounding box center [545, 20] width 6 height 10
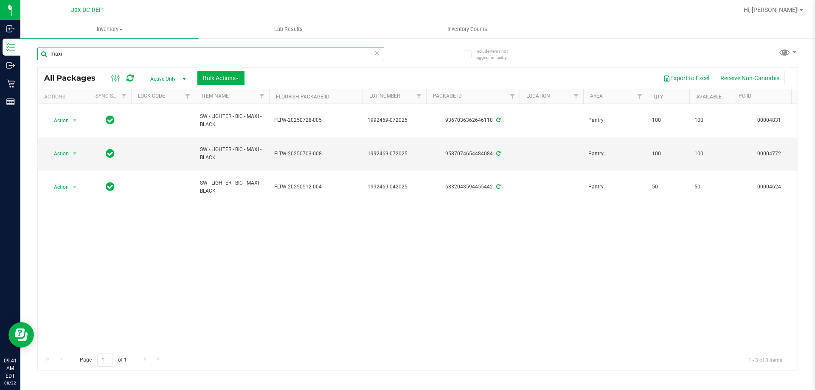
click at [90, 55] on input "maxi" at bounding box center [210, 54] width 347 height 13
click at [89, 55] on input "maxi" at bounding box center [210, 54] width 347 height 13
